Goal: Task Accomplishment & Management: Use online tool/utility

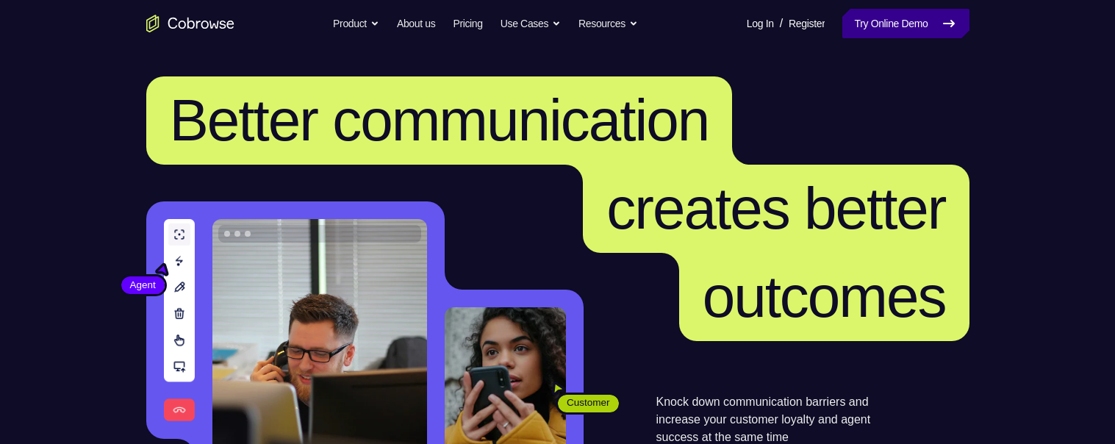
click at [926, 23] on link "Try Online Demo" at bounding box center [905, 23] width 126 height 29
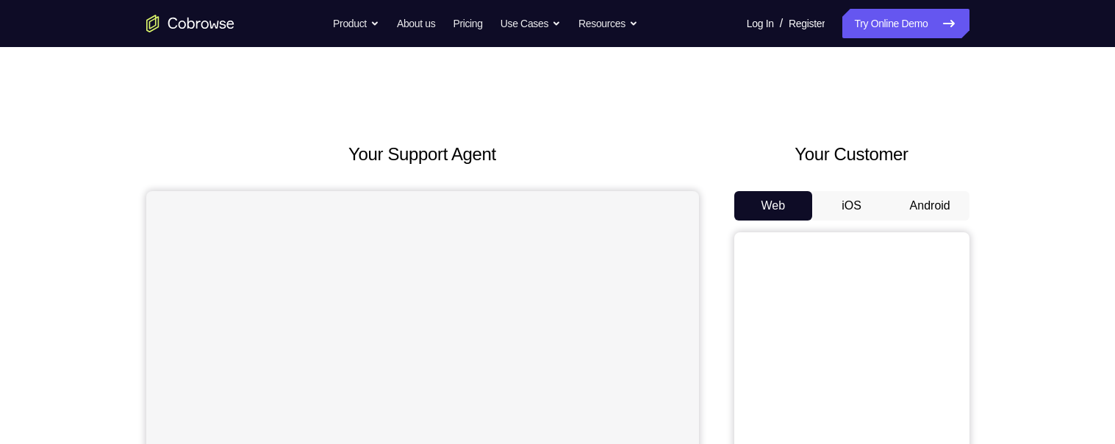
scroll to position [99, 0]
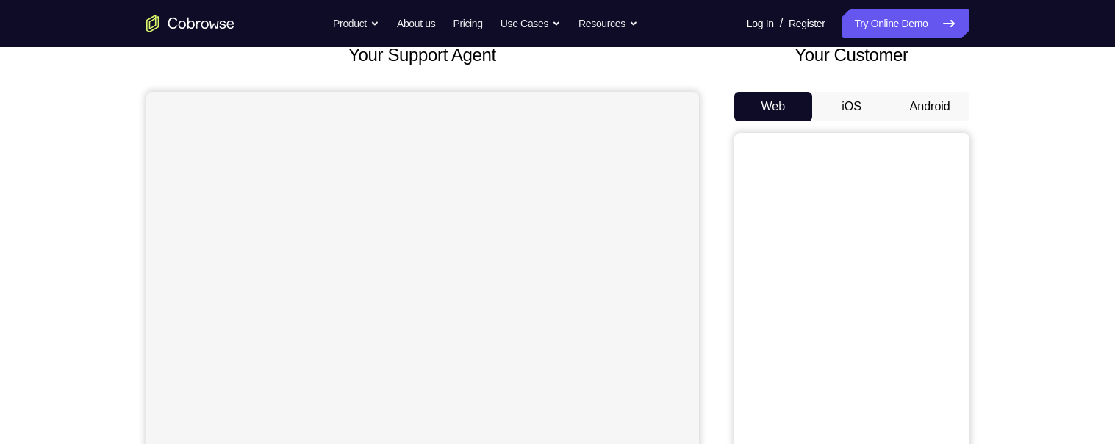
click at [946, 101] on button "Android" at bounding box center [930, 106] width 79 height 29
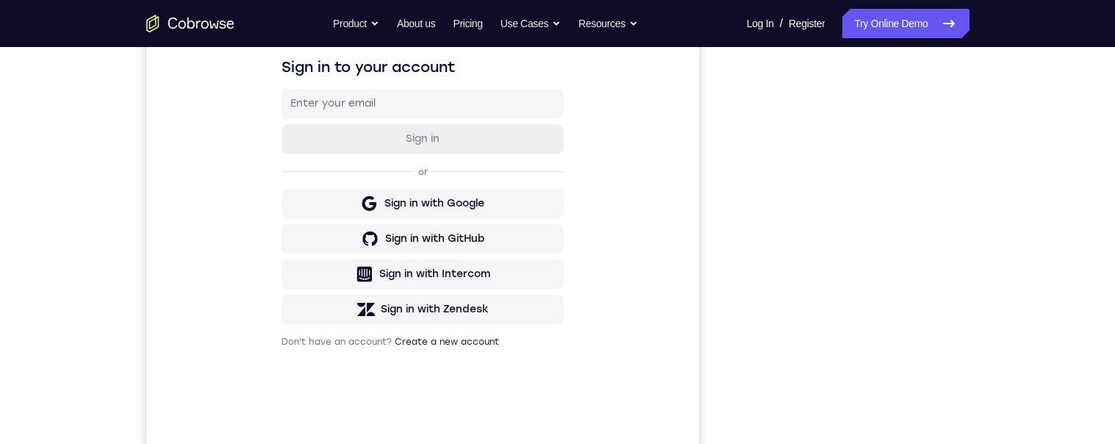
scroll to position [237, 0]
click at [978, 183] on div "Your Support Agent Your Customer Web iOS Android Next Steps We’d be happy to gi…" at bounding box center [557, 294] width 941 height 969
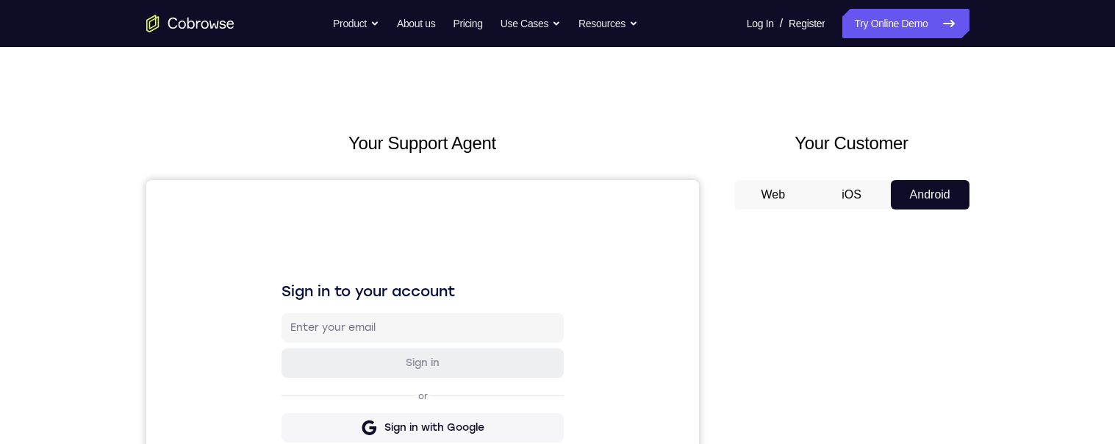
scroll to position [0, 0]
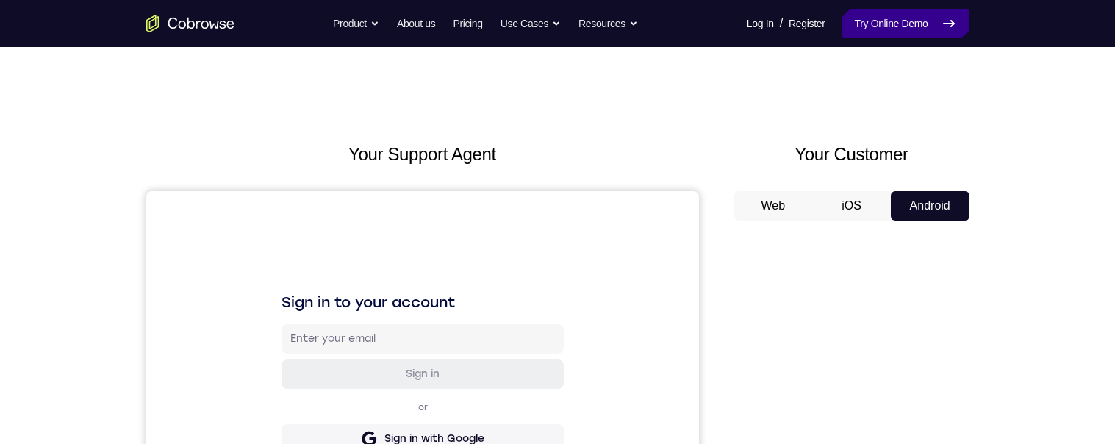
click at [868, 20] on link "Try Online Demo" at bounding box center [905, 23] width 126 height 29
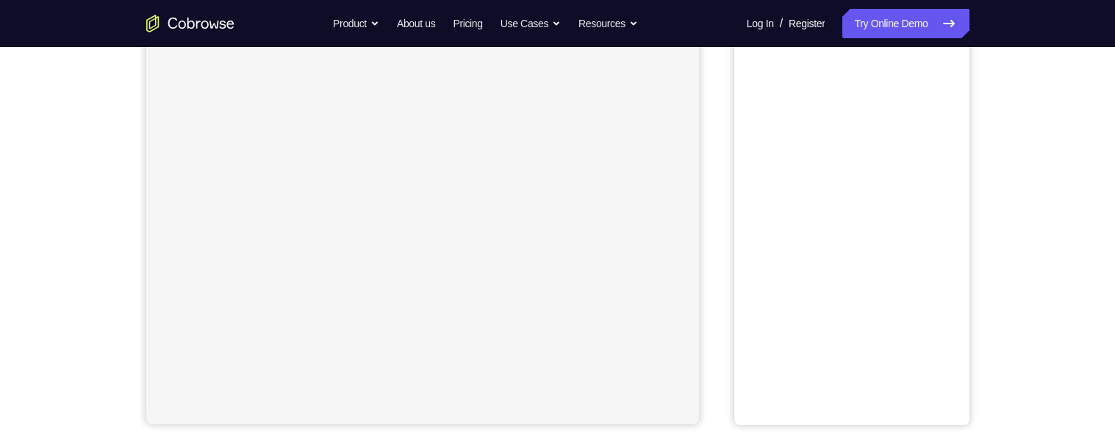
scroll to position [268, 0]
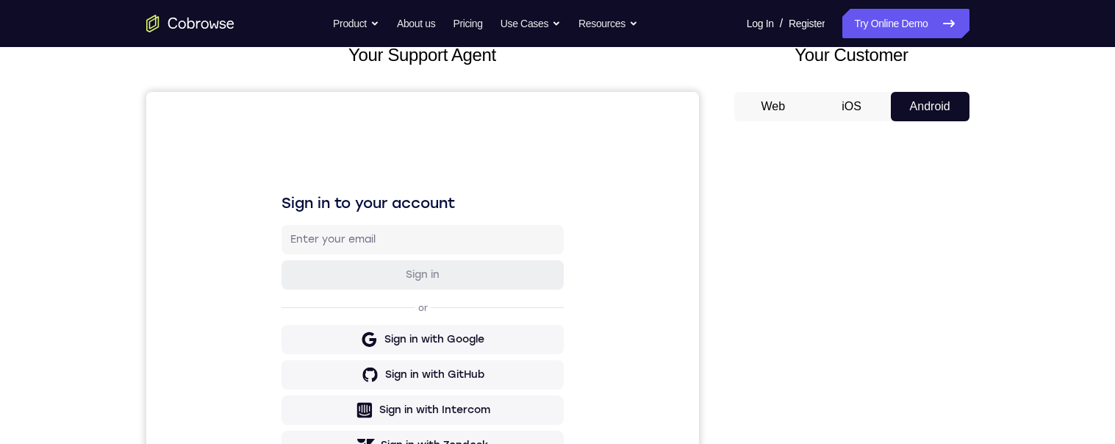
scroll to position [276, 0]
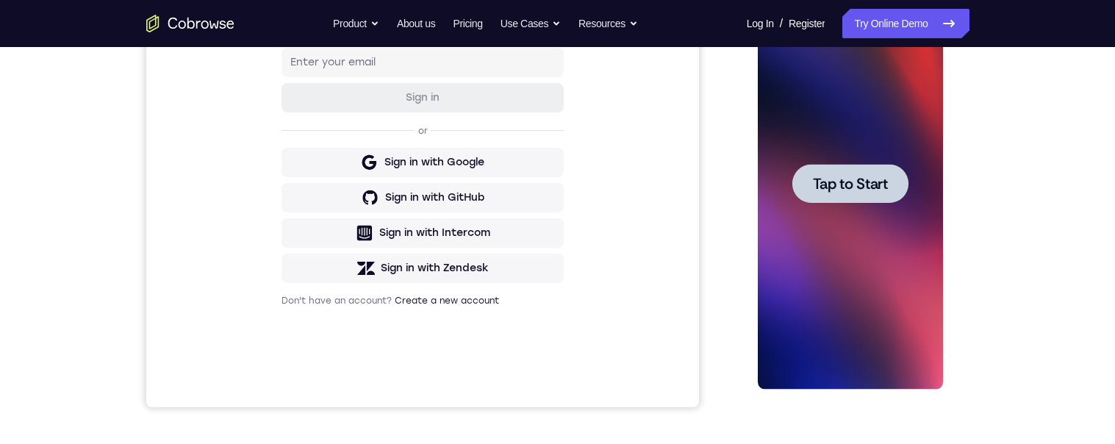
click at [869, 178] on span "Tap to Start" at bounding box center [850, 183] width 75 height 15
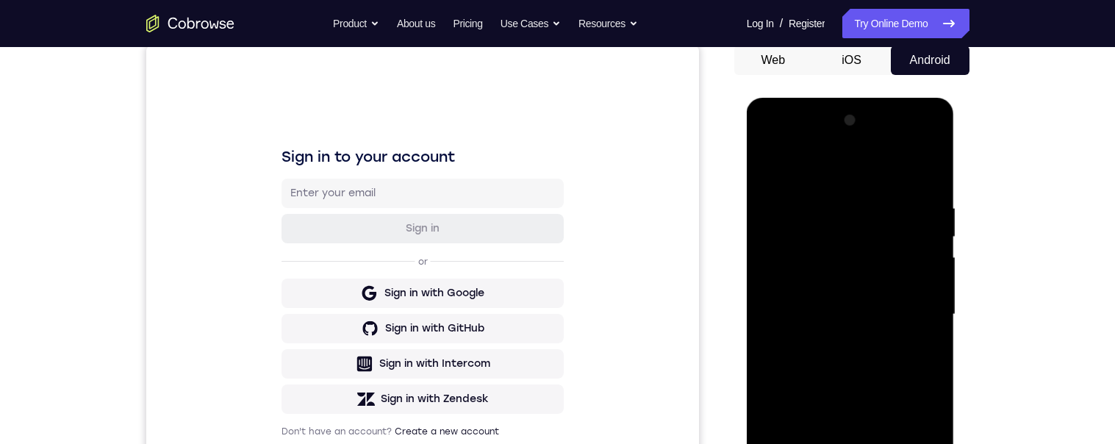
scroll to position [261, 0]
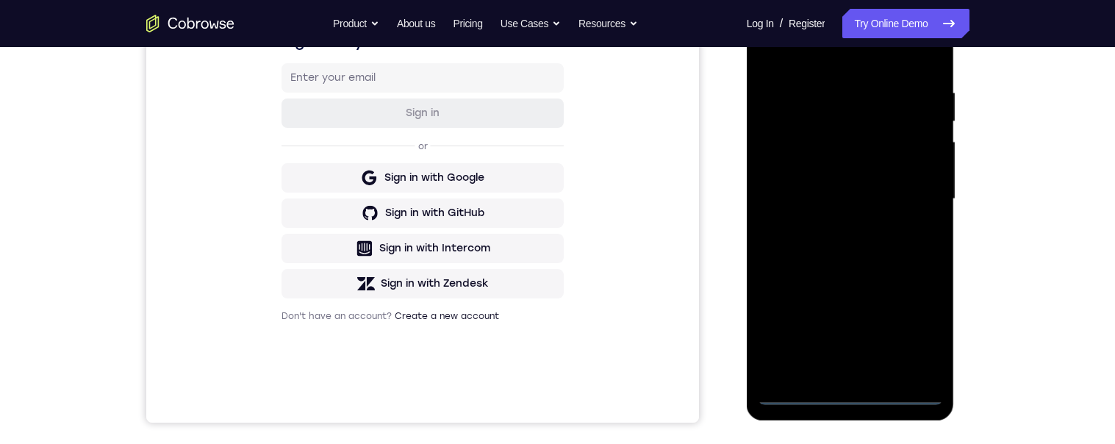
click at [846, 396] on div at bounding box center [850, 198] width 185 height 411
click at [850, 394] on div at bounding box center [850, 198] width 185 height 411
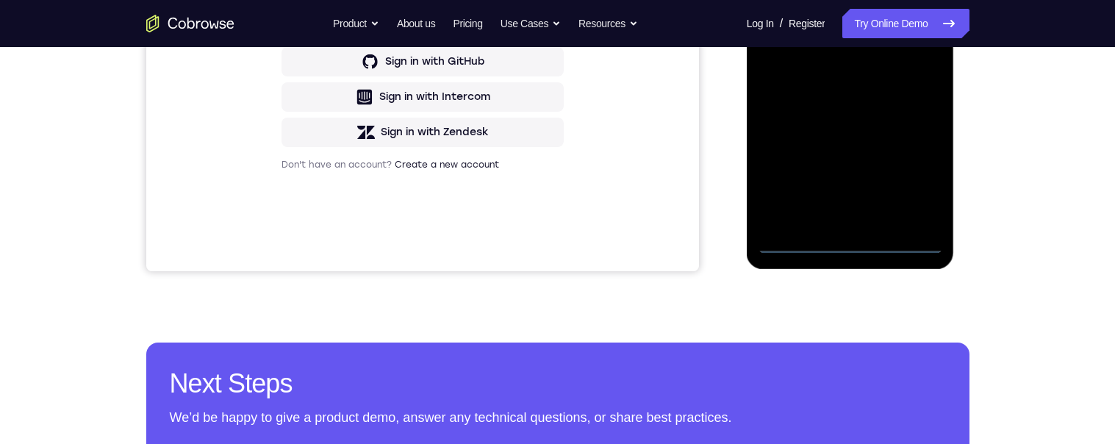
click at [857, 239] on div at bounding box center [850, 47] width 185 height 411
click at [849, 242] on div at bounding box center [850, 47] width 185 height 411
click at [857, 244] on div at bounding box center [850, 47] width 185 height 411
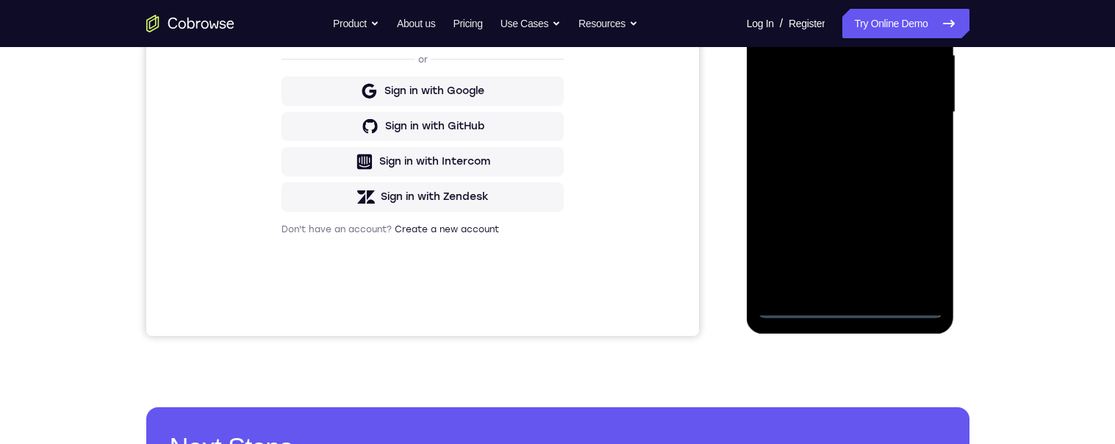
scroll to position [345, 0]
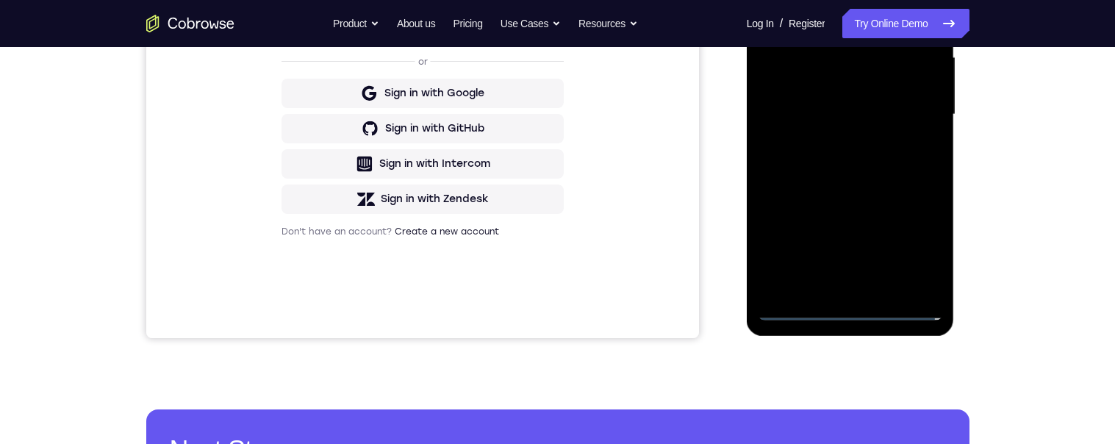
click at [917, 242] on div at bounding box center [850, 114] width 185 height 411
click at [824, 0] on div at bounding box center [850, 114] width 185 height 411
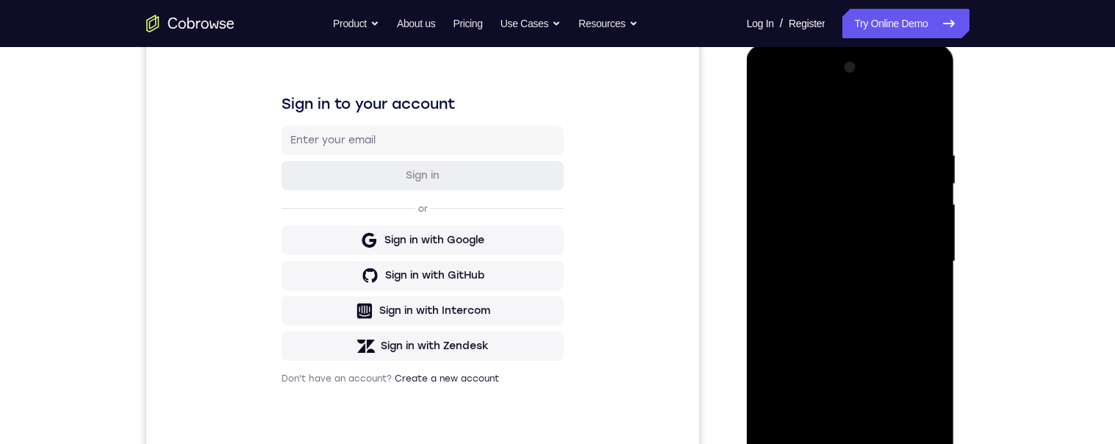
click at [919, 252] on div at bounding box center [850, 261] width 185 height 411
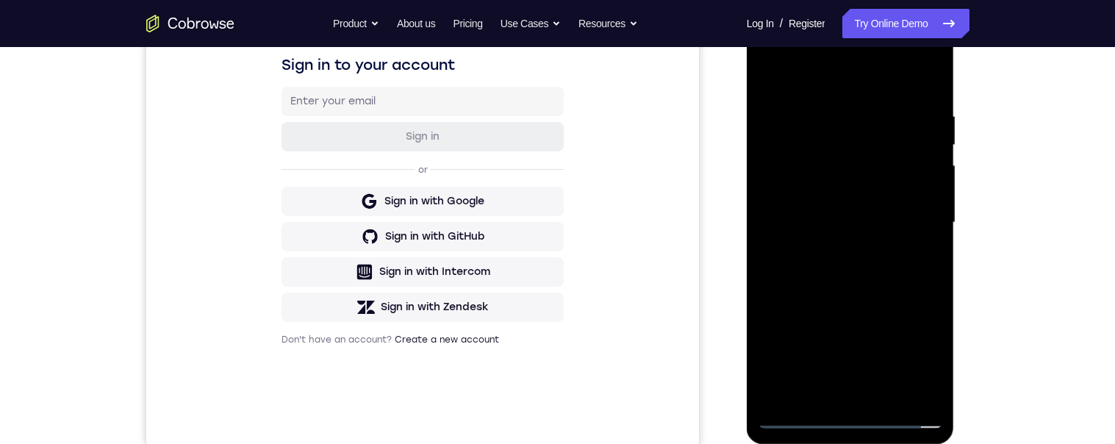
click at [827, 250] on div at bounding box center [850, 222] width 185 height 411
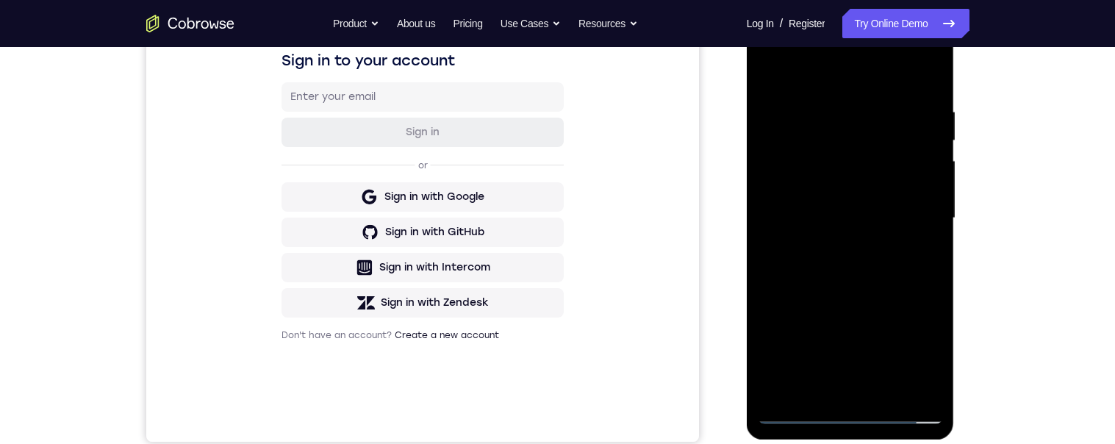
click at [861, 201] on div at bounding box center [850, 217] width 185 height 411
click at [825, 189] on div at bounding box center [850, 217] width 185 height 411
click at [888, 217] on div at bounding box center [850, 217] width 185 height 411
click at [910, 254] on div at bounding box center [850, 217] width 185 height 411
click at [899, 265] on div at bounding box center [850, 217] width 185 height 411
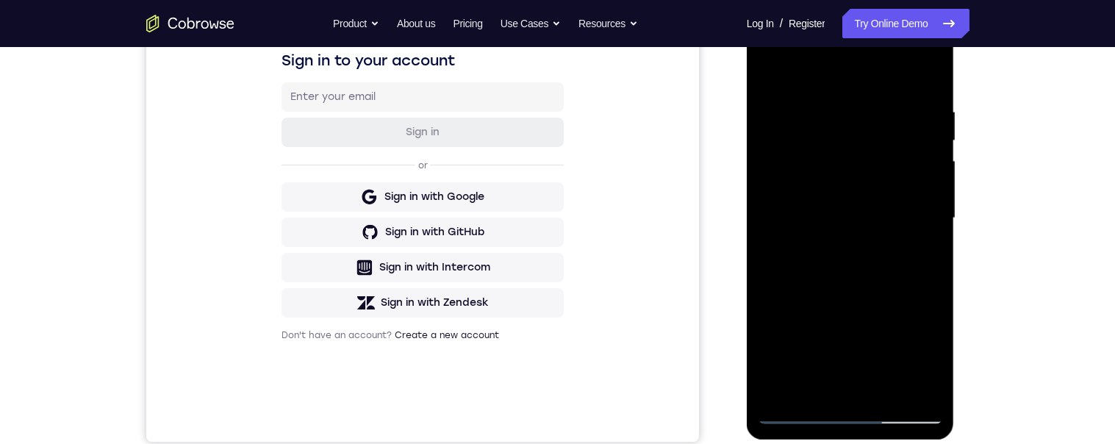
click at [904, 265] on div at bounding box center [850, 217] width 185 height 411
click at [905, 221] on div at bounding box center [850, 217] width 185 height 411
click at [900, 218] on div at bounding box center [850, 217] width 185 height 411
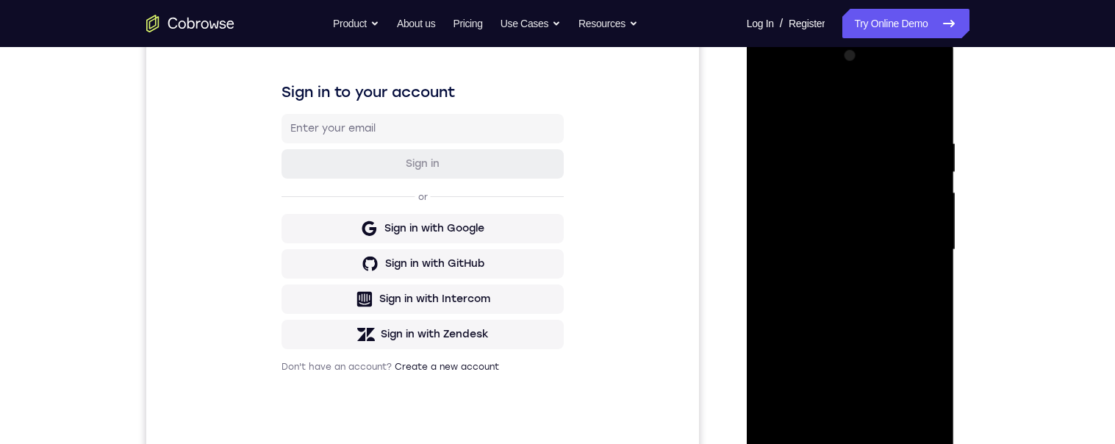
scroll to position [298, 0]
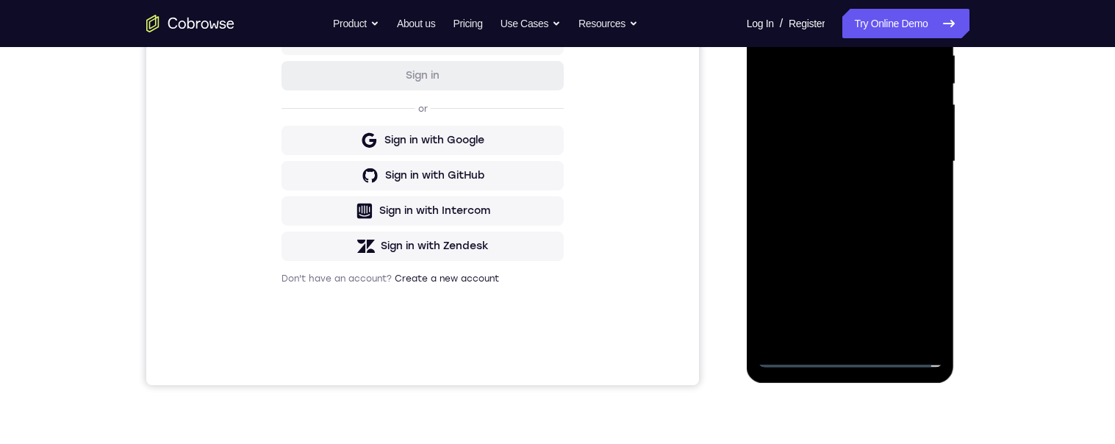
click at [855, 361] on div at bounding box center [850, 161] width 185 height 411
click at [858, 359] on div at bounding box center [850, 161] width 185 height 411
click at [861, 355] on div at bounding box center [850, 161] width 185 height 411
click at [855, 359] on div at bounding box center [850, 160] width 185 height 411
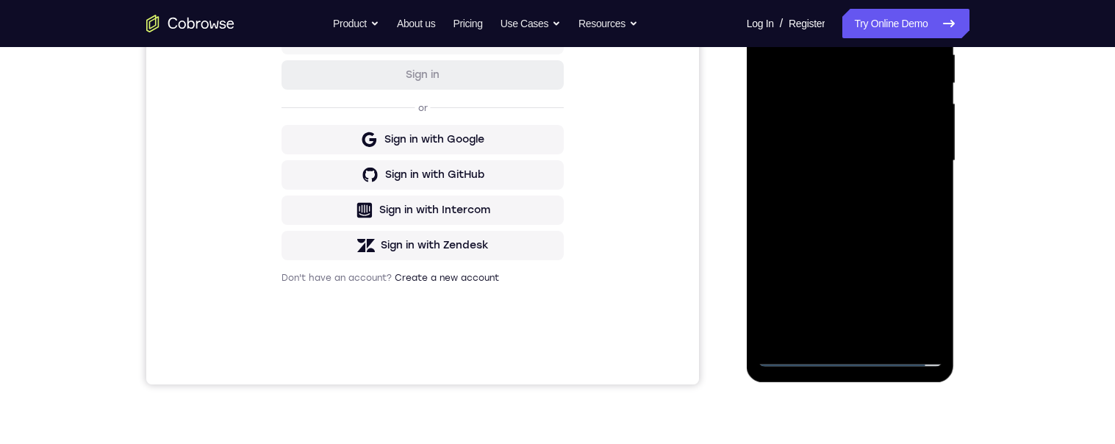
click at [855, 355] on div at bounding box center [850, 160] width 185 height 411
click at [855, 353] on div at bounding box center [850, 160] width 185 height 411
click at [852, 356] on div at bounding box center [850, 160] width 185 height 411
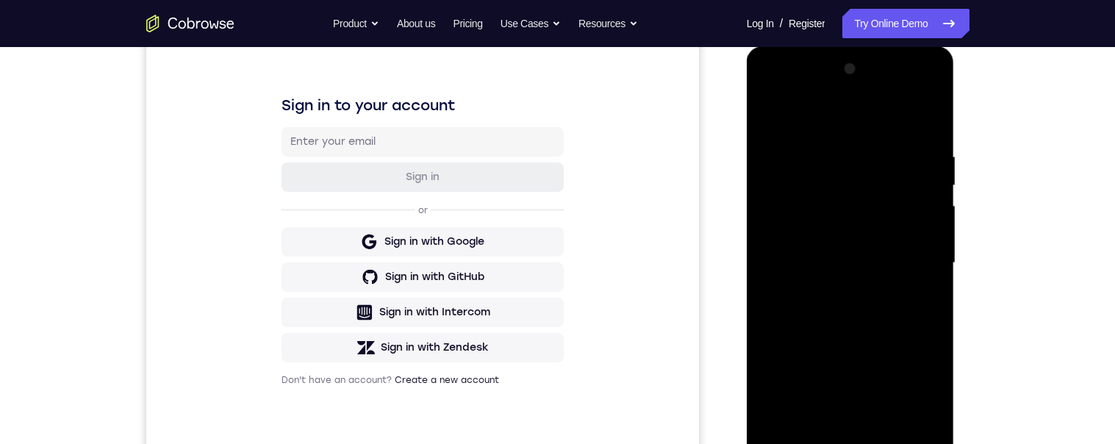
click at [916, 393] on div at bounding box center [850, 262] width 185 height 411
click at [852, 120] on div at bounding box center [850, 262] width 185 height 411
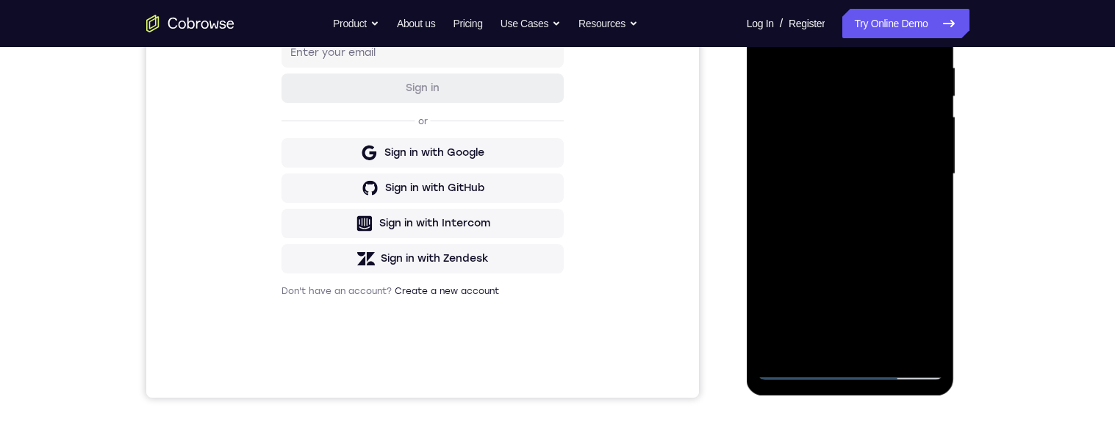
scroll to position [171, 0]
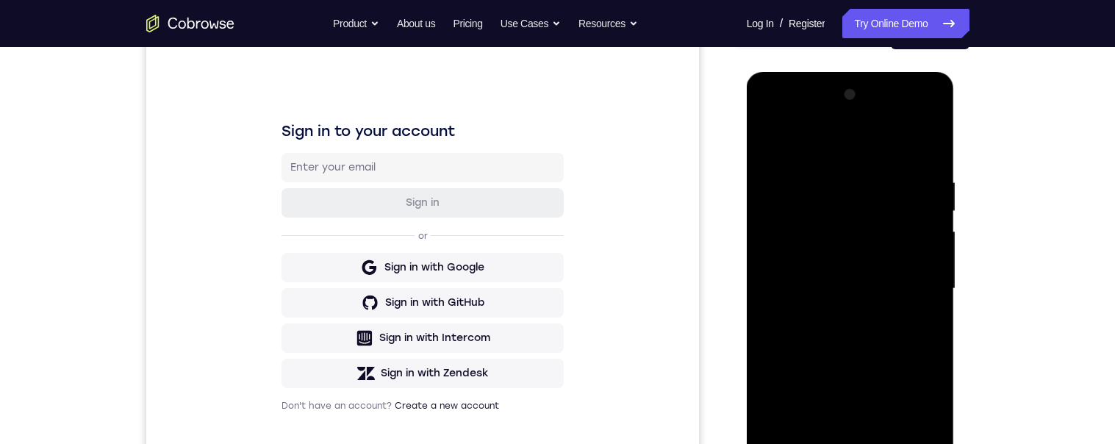
click at [818, 140] on div at bounding box center [850, 288] width 185 height 411
click at [914, 281] on div at bounding box center [850, 288] width 185 height 411
click at [913, 283] on div at bounding box center [850, 288] width 185 height 411
click at [831, 317] on div at bounding box center [850, 288] width 185 height 411
click at [824, 267] on div at bounding box center [850, 288] width 185 height 411
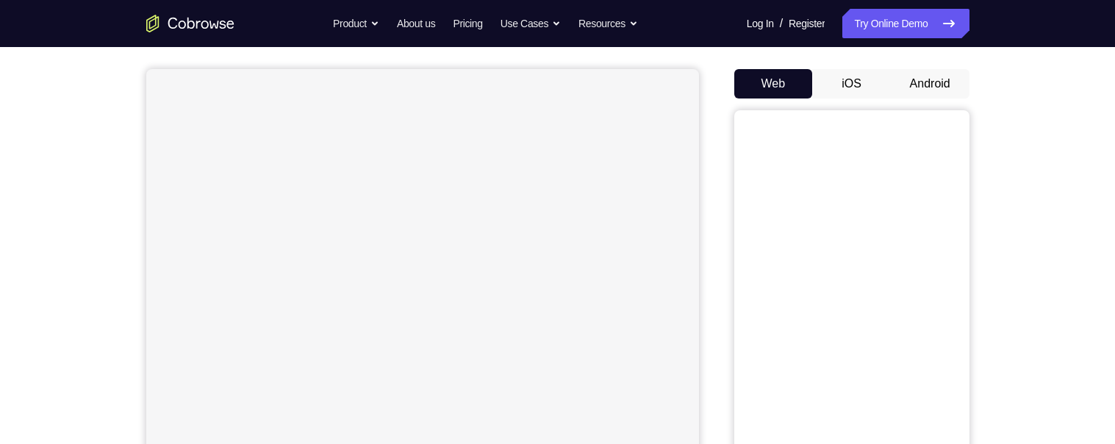
scroll to position [117, 0]
click at [949, 82] on button "Android" at bounding box center [930, 88] width 79 height 29
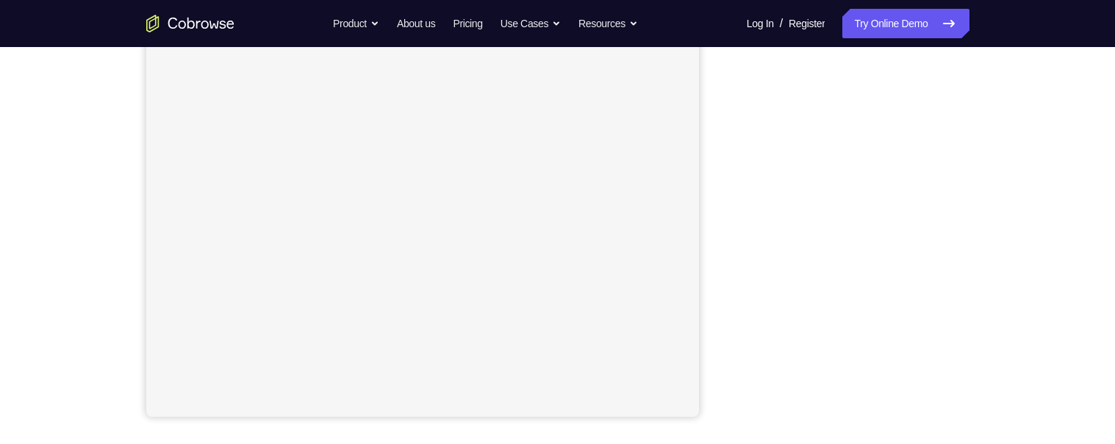
scroll to position [268, 0]
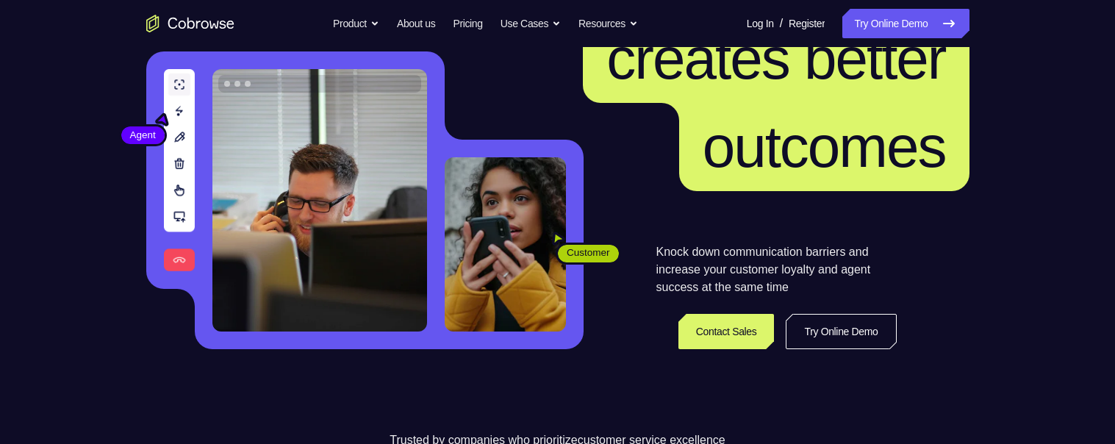
scroll to position [146, 0]
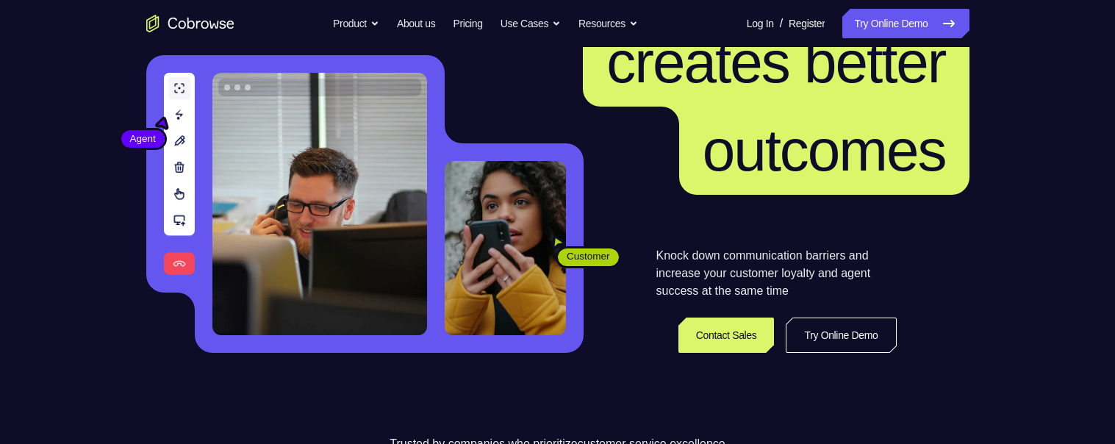
click at [702, 92] on span "creates better" at bounding box center [775, 61] width 339 height 65
click at [873, 21] on link "Try Online Demo" at bounding box center [905, 23] width 126 height 29
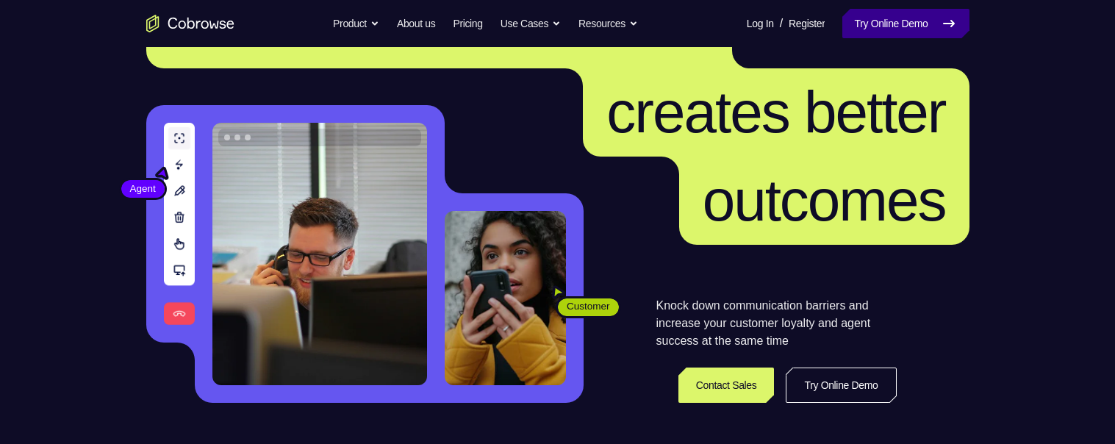
scroll to position [200, 0]
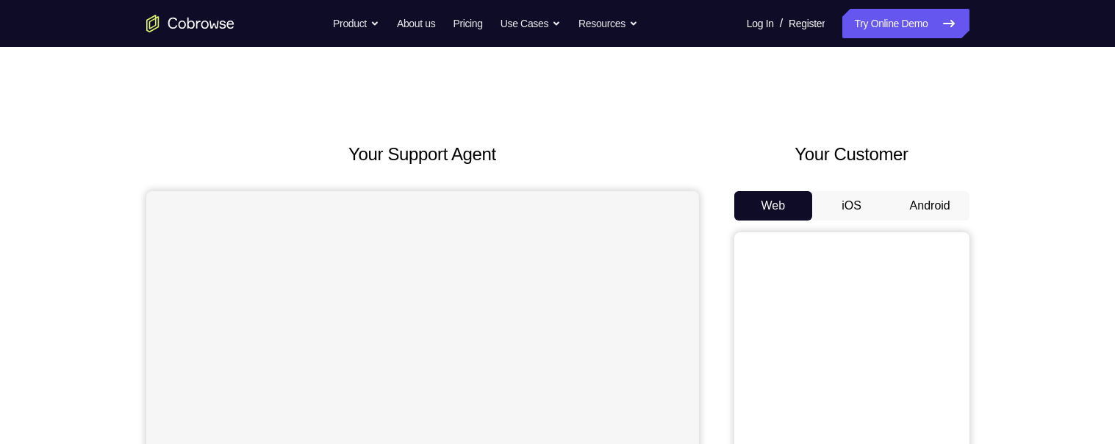
click at [910, 209] on button "Android" at bounding box center [930, 205] width 79 height 29
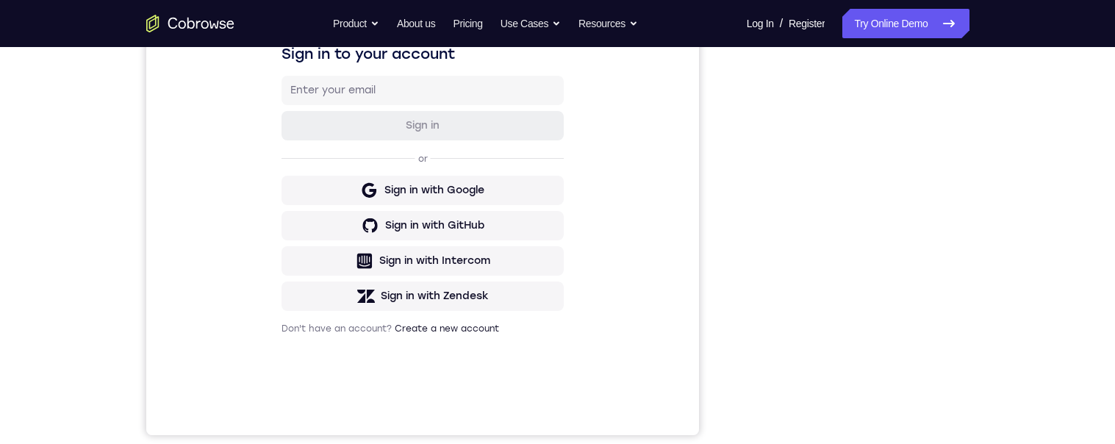
scroll to position [168, 0]
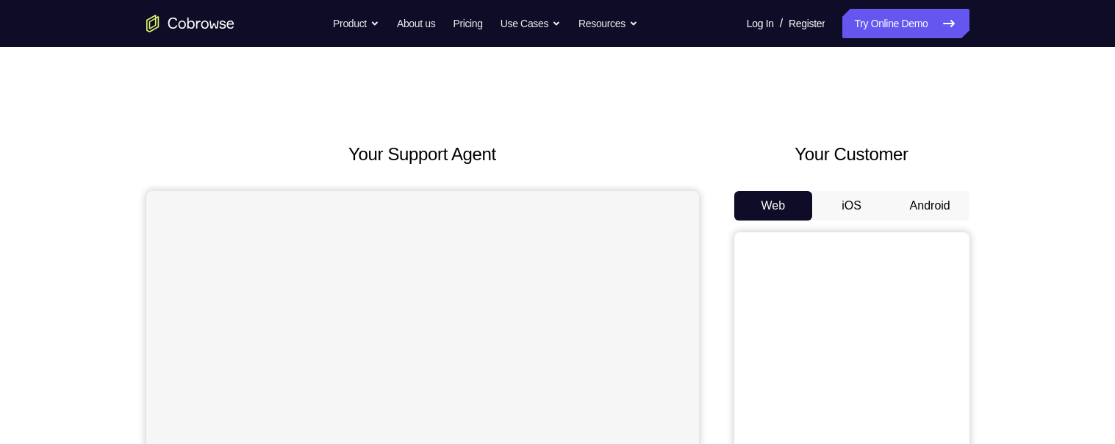
click at [923, 200] on button "Android" at bounding box center [930, 205] width 79 height 29
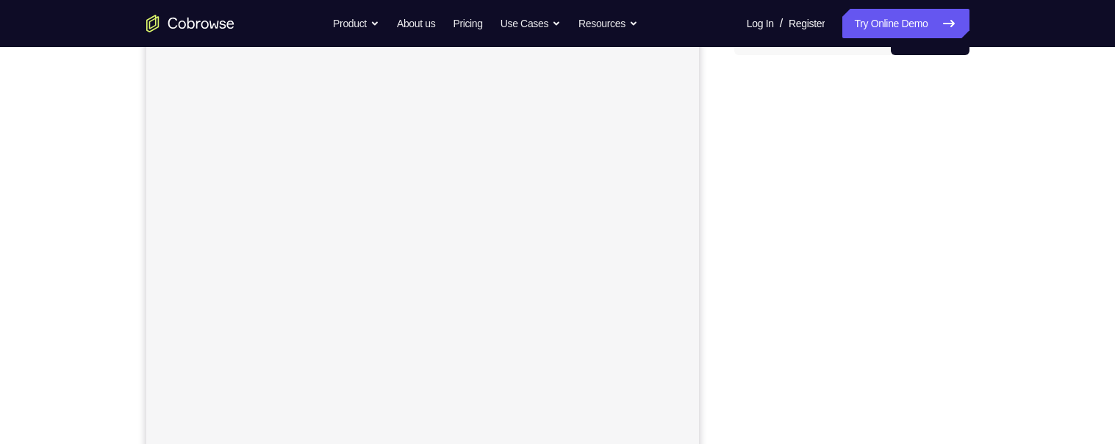
scroll to position [105, 0]
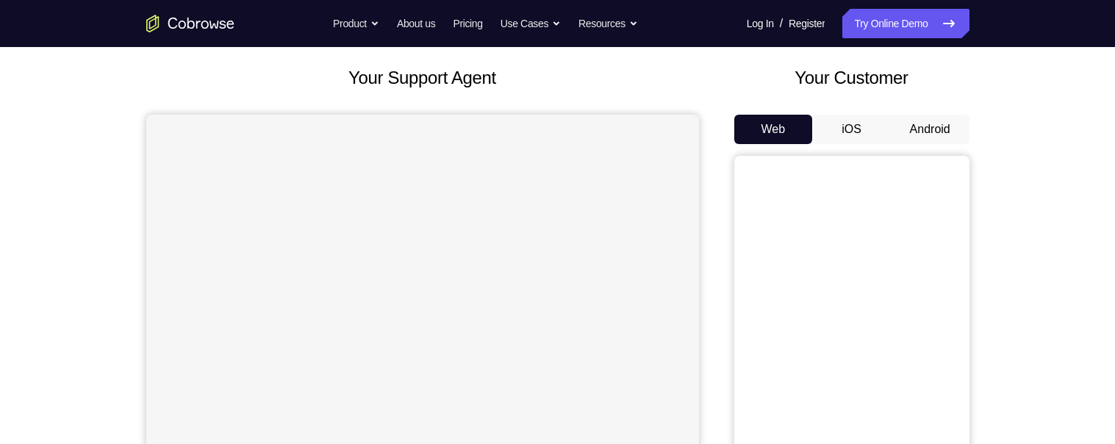
click at [911, 115] on button "Android" at bounding box center [930, 129] width 79 height 29
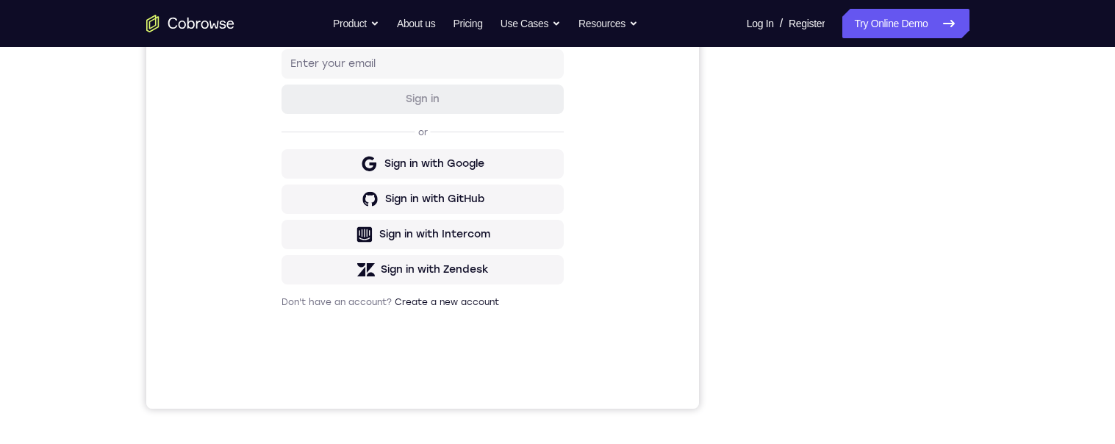
scroll to position [115, 0]
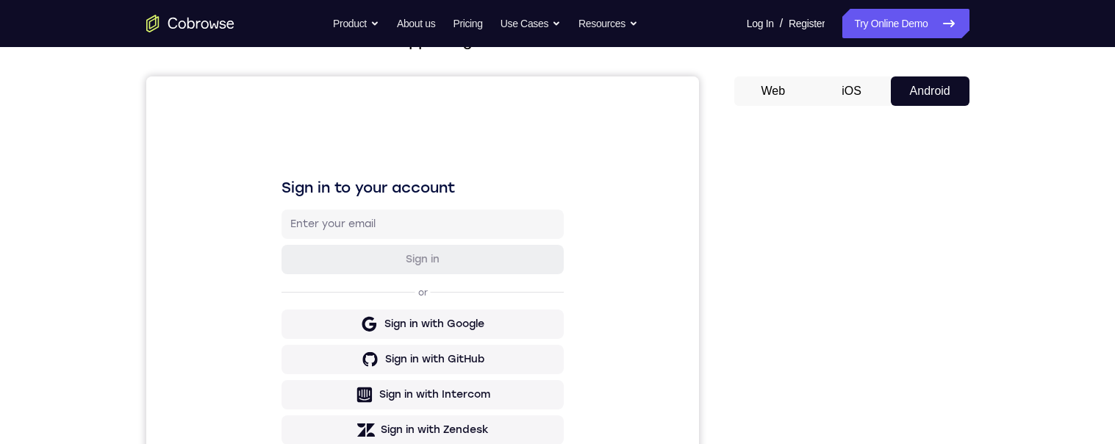
click at [943, 94] on button "Android" at bounding box center [930, 90] width 79 height 29
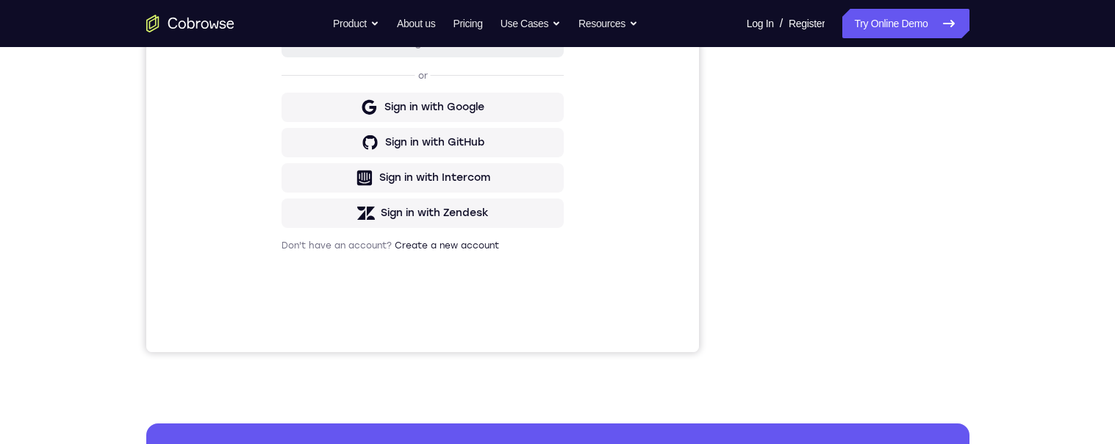
scroll to position [71, 0]
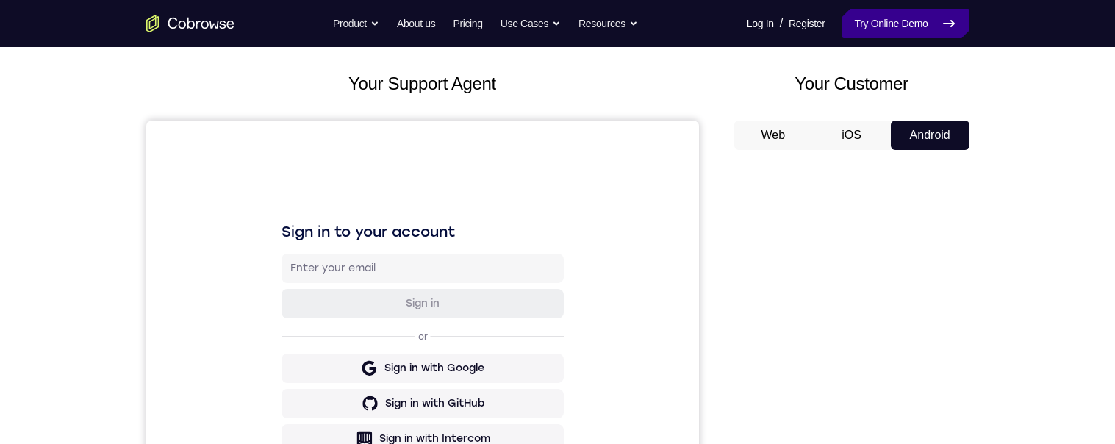
click at [920, 19] on link "Try Online Demo" at bounding box center [905, 23] width 126 height 29
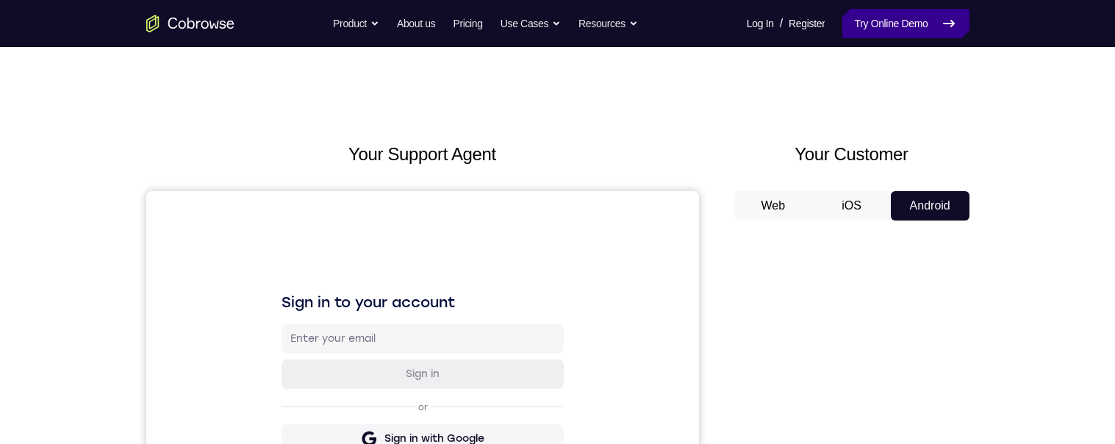
scroll to position [98, 0]
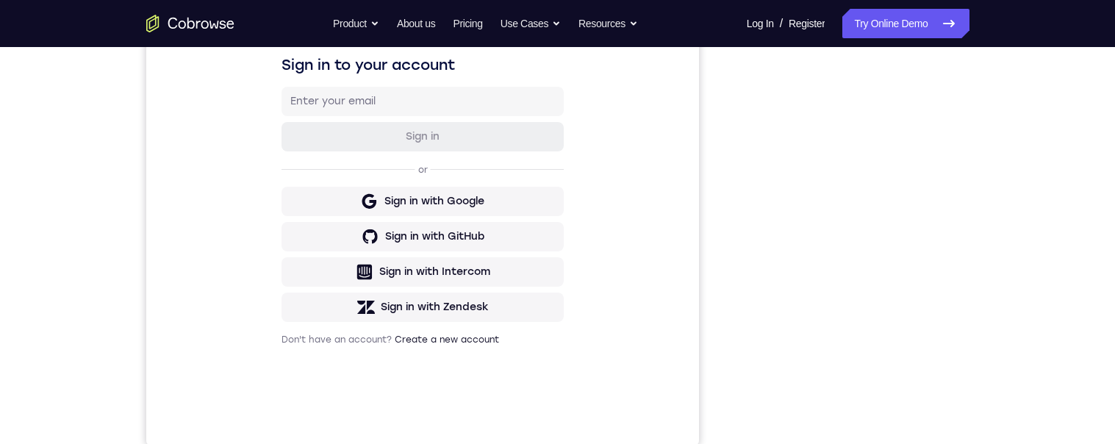
scroll to position [240, 0]
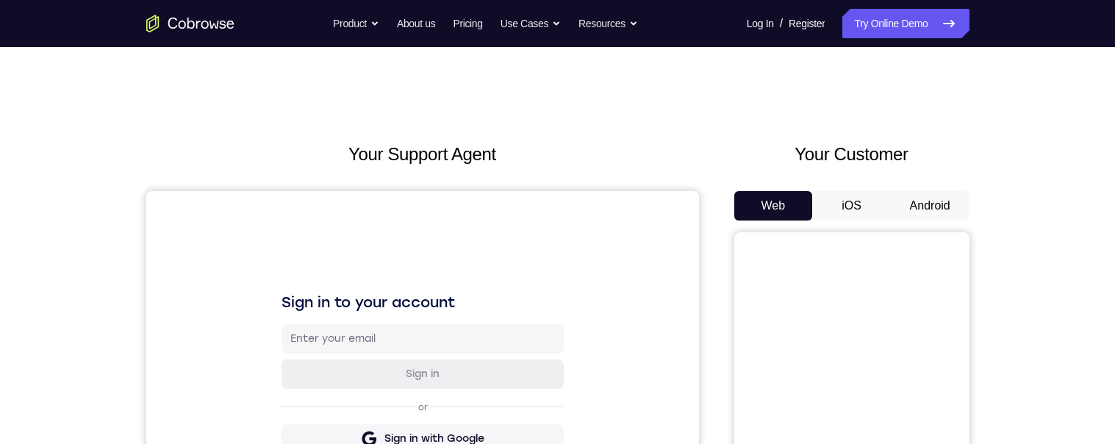
click at [929, 198] on button "Android" at bounding box center [930, 205] width 79 height 29
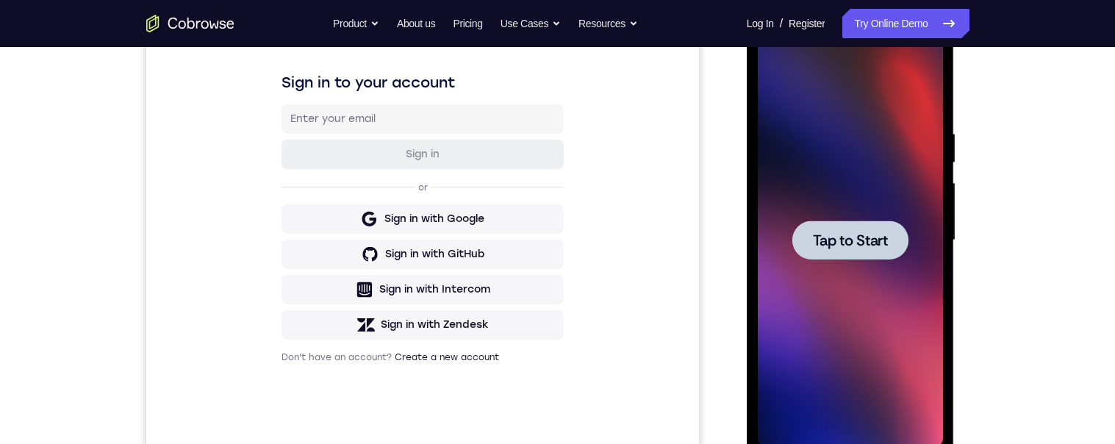
click at [844, 255] on div at bounding box center [850, 239] width 116 height 39
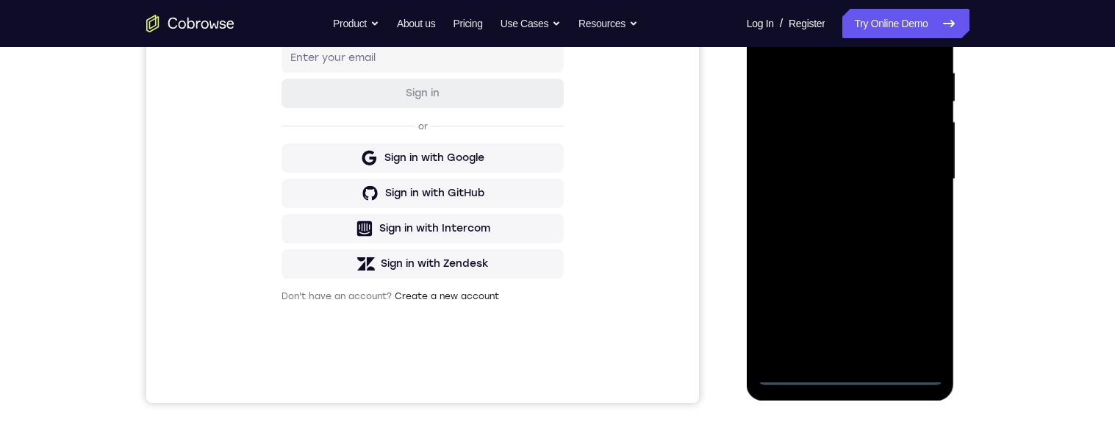
scroll to position [282, 0]
click at [845, 370] on div at bounding box center [850, 177] width 185 height 411
click at [922, 311] on div at bounding box center [850, 177] width 185 height 411
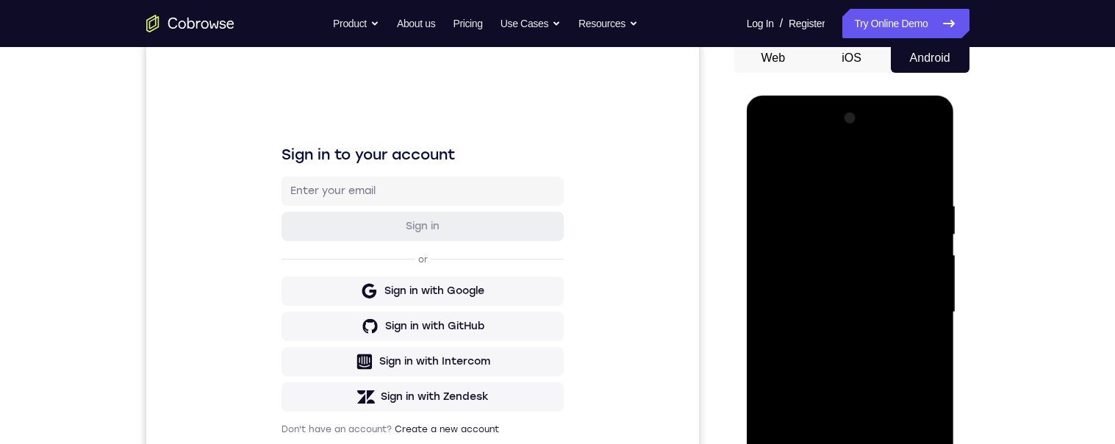
drag, startPoint x: 830, startPoint y: 170, endPoint x: 1733, endPoint y: 375, distance: 926.8
click at [830, 170] on div at bounding box center [850, 312] width 185 height 411
click at [910, 303] on div at bounding box center [850, 312] width 185 height 411
click at [835, 342] on div at bounding box center [850, 312] width 185 height 411
click at [841, 292] on div at bounding box center [850, 312] width 185 height 411
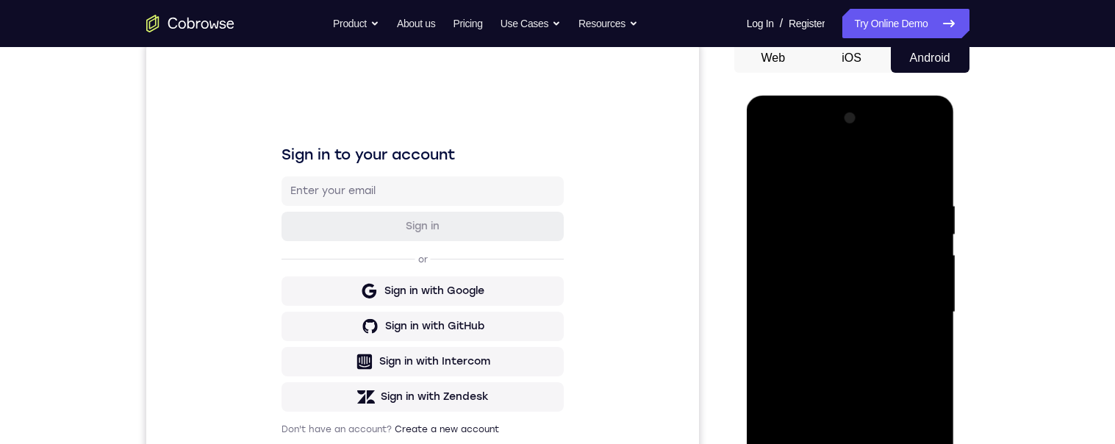
click at [809, 281] on div at bounding box center [850, 312] width 185 height 411
click at [838, 316] on div at bounding box center [850, 312] width 185 height 411
click at [871, 371] on div at bounding box center [850, 312] width 185 height 411
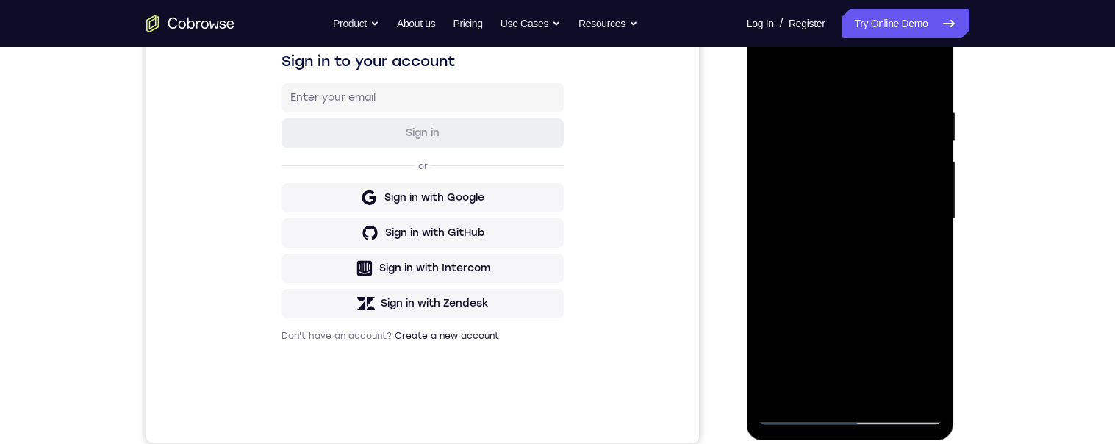
click at [950, 273] on div at bounding box center [851, 221] width 208 height 438
click at [876, 281] on div at bounding box center [850, 218] width 185 height 411
click at [877, 280] on div at bounding box center [850, 218] width 185 height 411
click at [859, 278] on div at bounding box center [850, 218] width 185 height 411
click at [835, 207] on div at bounding box center [850, 218] width 185 height 411
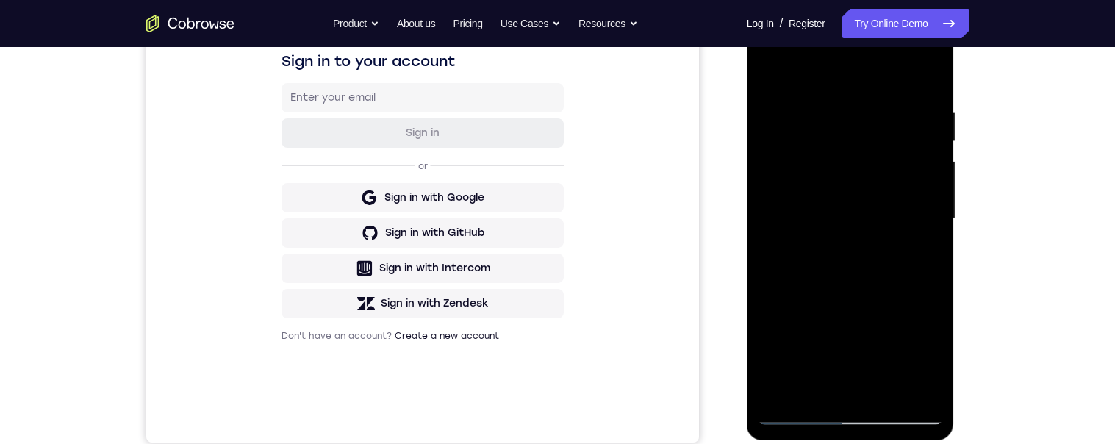
click at [835, 210] on div at bounding box center [850, 218] width 185 height 411
click at [847, 282] on div at bounding box center [850, 218] width 185 height 411
click at [850, 284] on div at bounding box center [850, 218] width 185 height 411
click at [869, 277] on div at bounding box center [850, 218] width 185 height 411
click at [835, 211] on div at bounding box center [850, 218] width 185 height 411
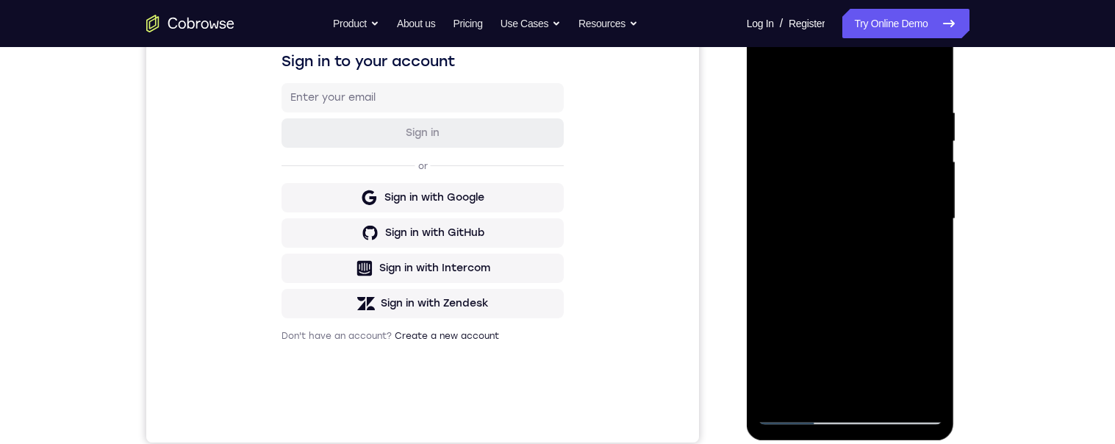
click at [766, 70] on div at bounding box center [850, 218] width 185 height 411
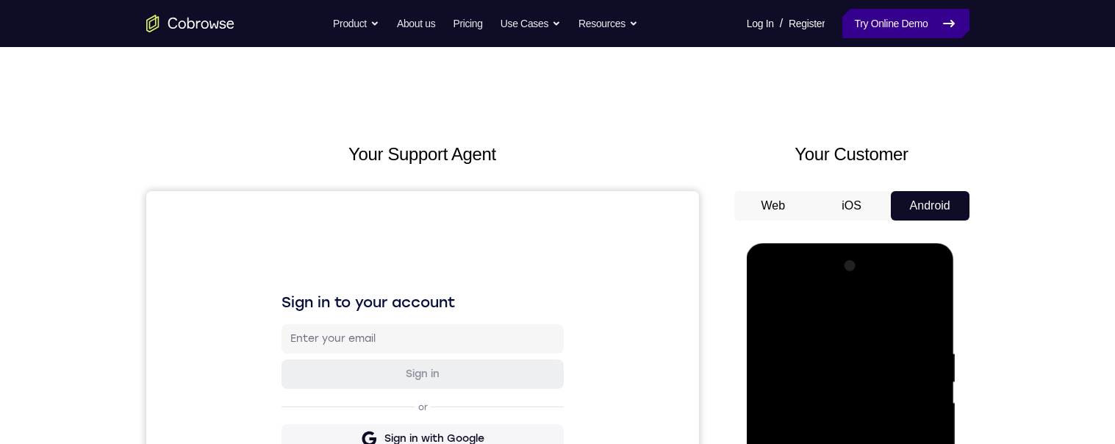
drag, startPoint x: 923, startPoint y: 32, endPoint x: 113, endPoint y: 214, distance: 829.9
click at [923, 32] on link "Try Online Demo" at bounding box center [905, 23] width 126 height 29
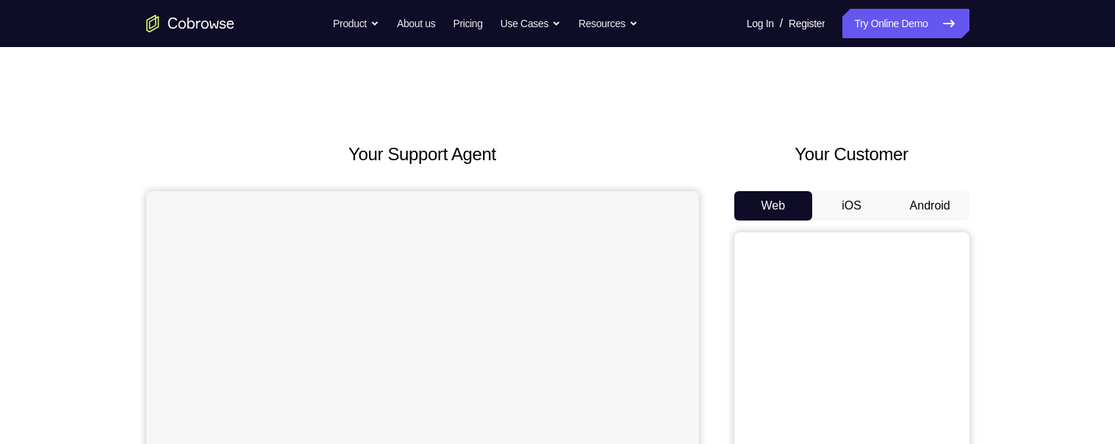
click at [925, 191] on button "Android" at bounding box center [930, 205] width 79 height 29
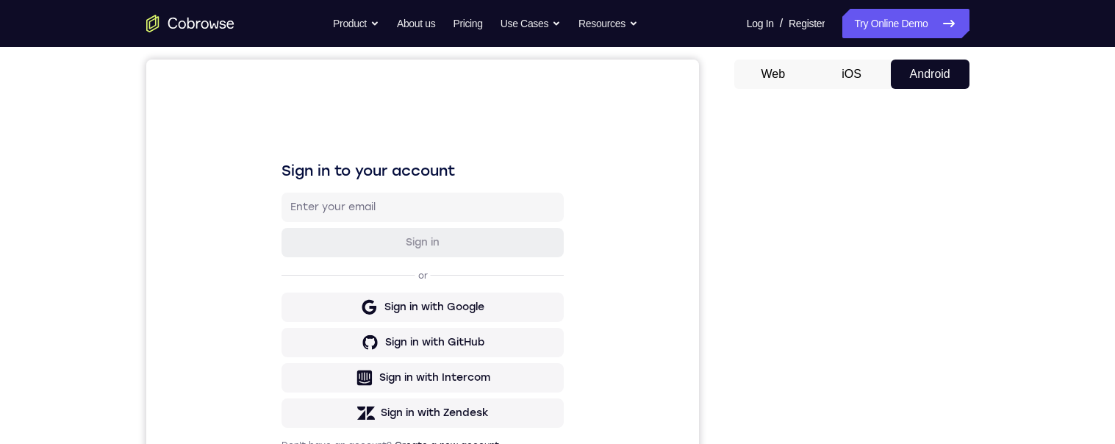
scroll to position [296, 0]
